Goal: Task Accomplishment & Management: Manage account settings

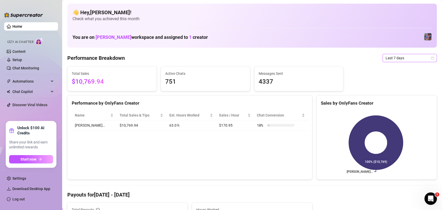
click at [400, 58] on span "Last 7 days" at bounding box center [409, 58] width 48 height 8
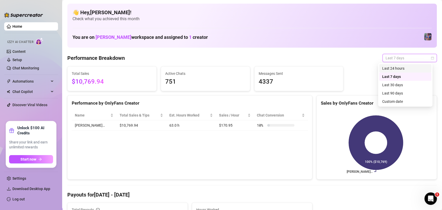
click at [400, 69] on div "Last 24 hours" at bounding box center [405, 68] width 46 height 6
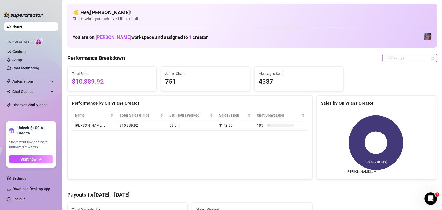
click at [407, 61] on span "Last 7 days" at bounding box center [409, 58] width 48 height 8
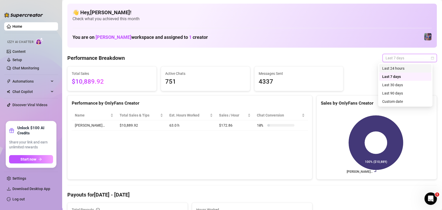
click at [406, 68] on div "Last 24 hours" at bounding box center [405, 68] width 46 height 6
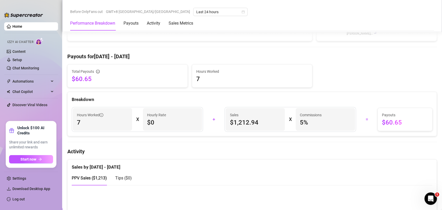
scroll to position [144, 0]
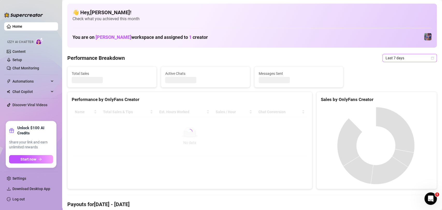
click at [395, 61] on span "Last 7 days" at bounding box center [409, 58] width 48 height 8
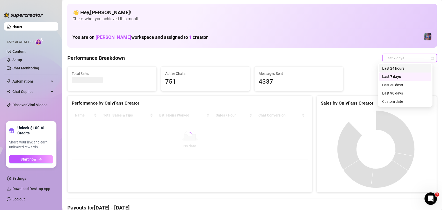
click at [395, 66] on div "Last 24 hours" at bounding box center [405, 68] width 46 height 6
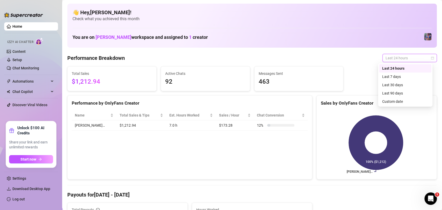
click at [411, 61] on span "Last 24 hours" at bounding box center [409, 58] width 48 height 8
click at [408, 79] on div "Last 7 days" at bounding box center [405, 76] width 52 height 8
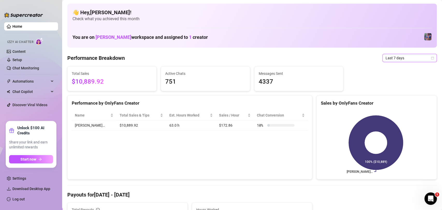
click at [420, 58] on span "Last 7 days" at bounding box center [409, 58] width 48 height 8
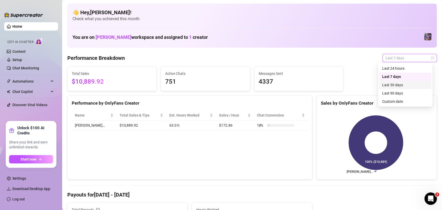
click at [417, 87] on div "Last 30 days" at bounding box center [405, 85] width 46 height 6
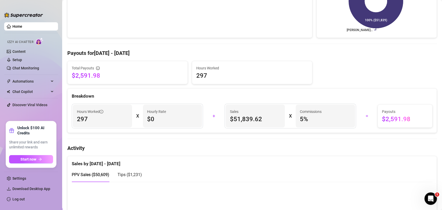
scroll to position [55, 0]
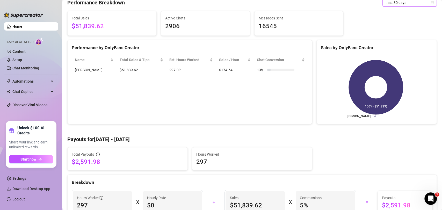
click at [418, 2] on span "Last 30 days" at bounding box center [409, 3] width 48 height 8
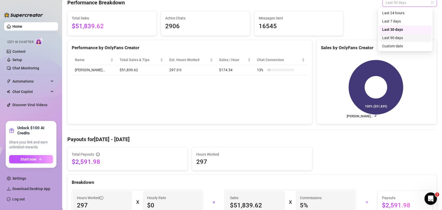
click at [411, 38] on div "Last 90 days" at bounding box center [405, 38] width 46 height 6
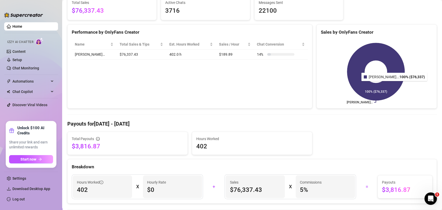
scroll to position [13, 0]
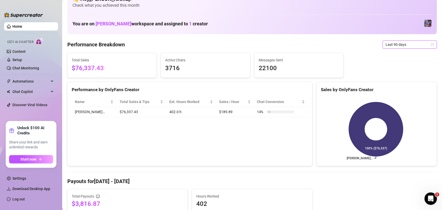
click at [405, 43] on span "Last 90 days" at bounding box center [409, 45] width 48 height 8
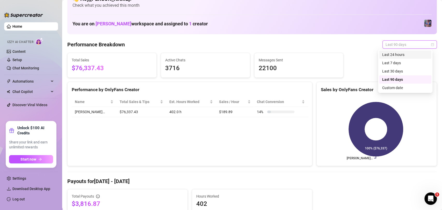
click at [408, 53] on div "Last 24 hours" at bounding box center [405, 55] width 46 height 6
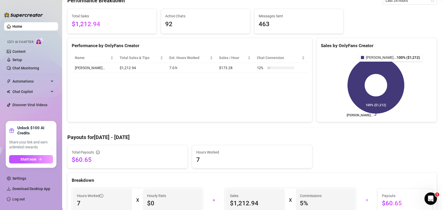
scroll to position [0, 0]
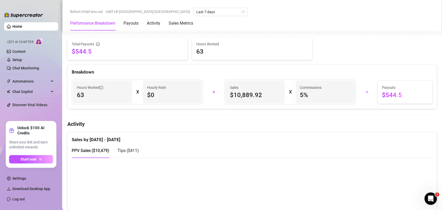
scroll to position [172, 0]
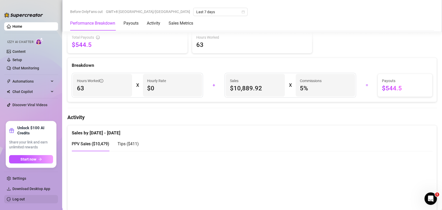
click at [25, 201] on link "Log out" at bounding box center [18, 199] width 12 height 4
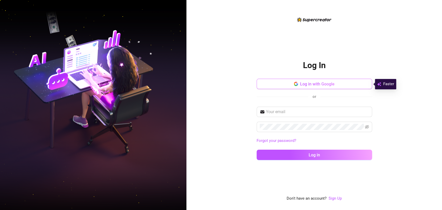
click at [306, 85] on span "Log in with Google" at bounding box center [317, 84] width 34 height 5
